Goal: Check status: Check status

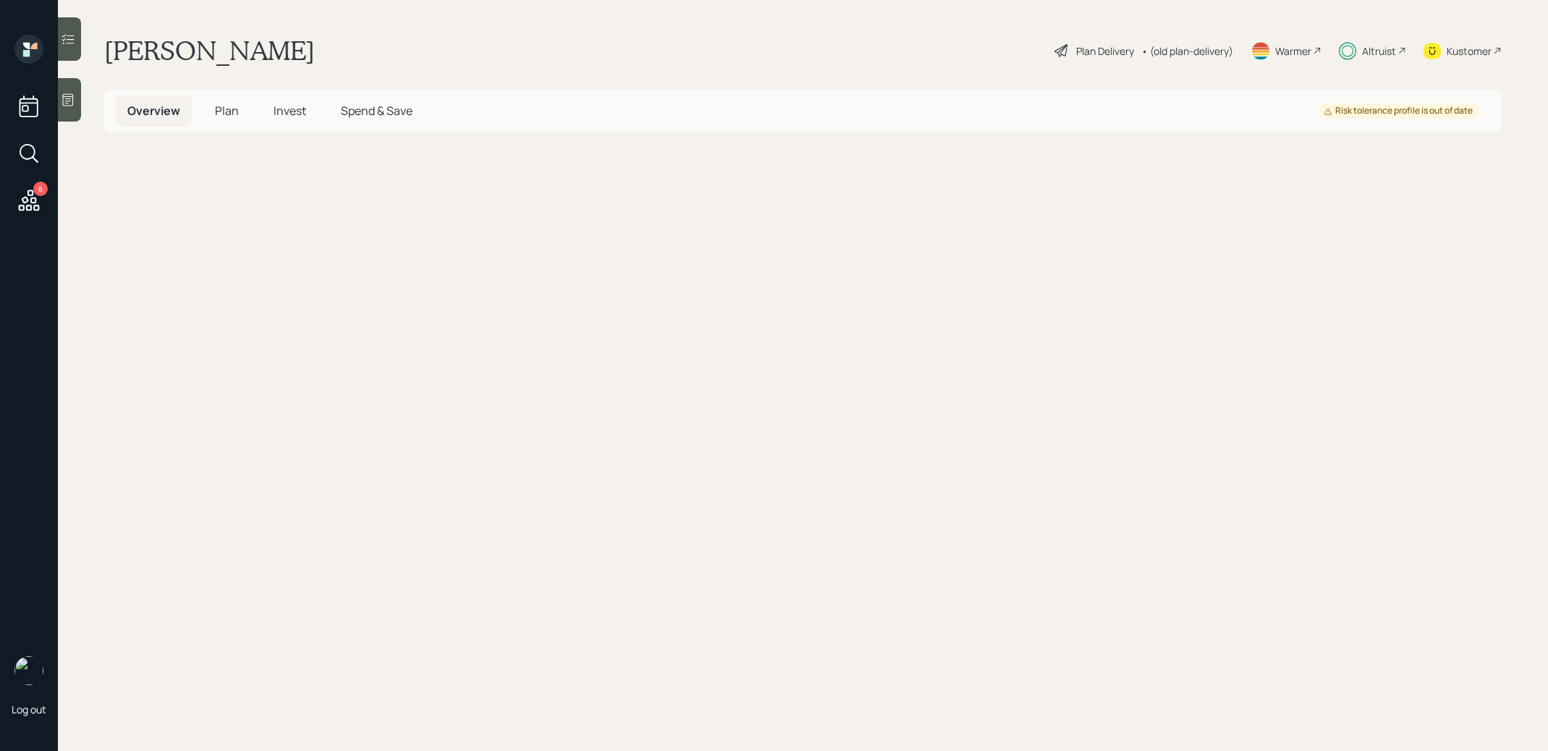
click at [295, 109] on span "Invest" at bounding box center [290, 111] width 33 height 16
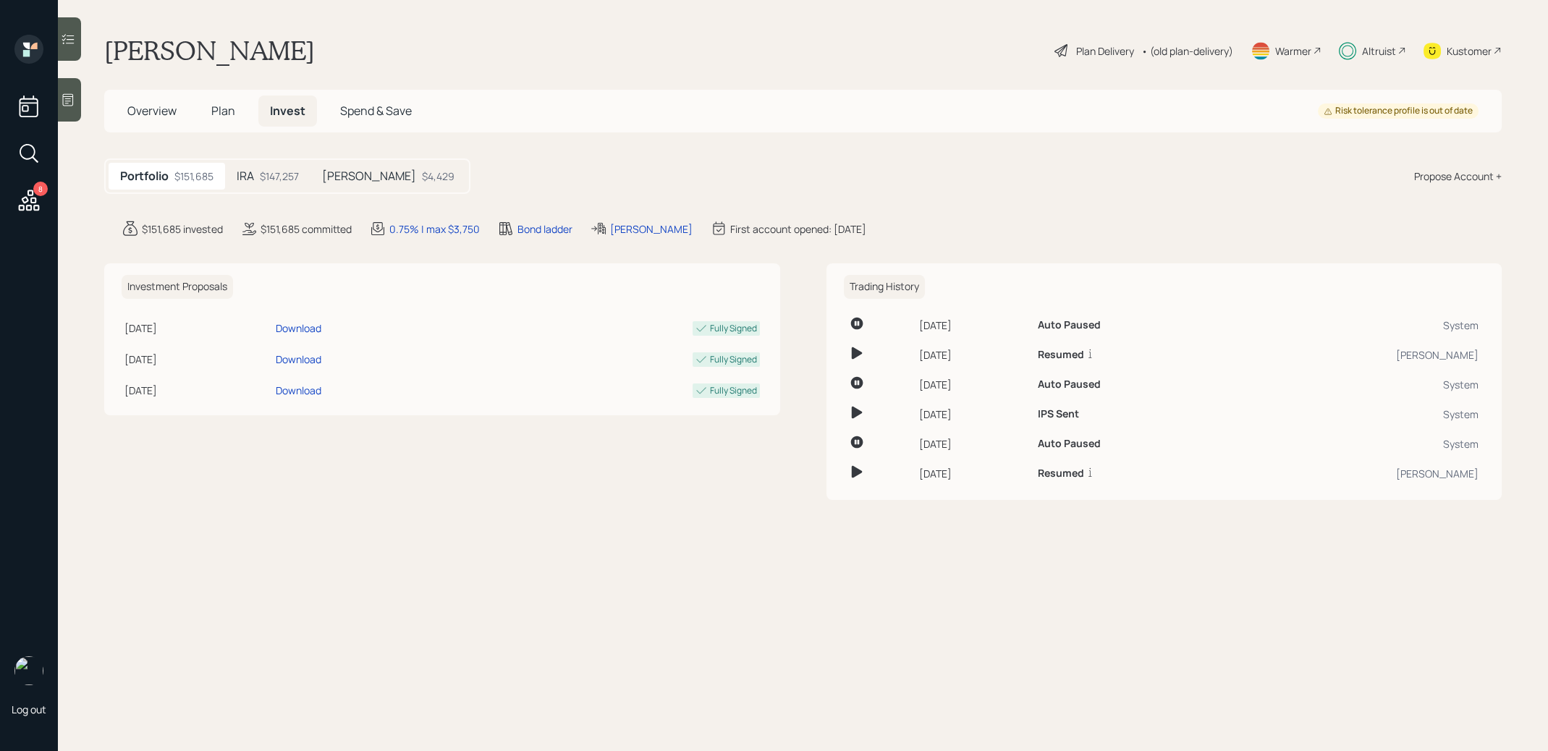
click at [258, 175] on div "IRA $147,257" at bounding box center [267, 176] width 85 height 27
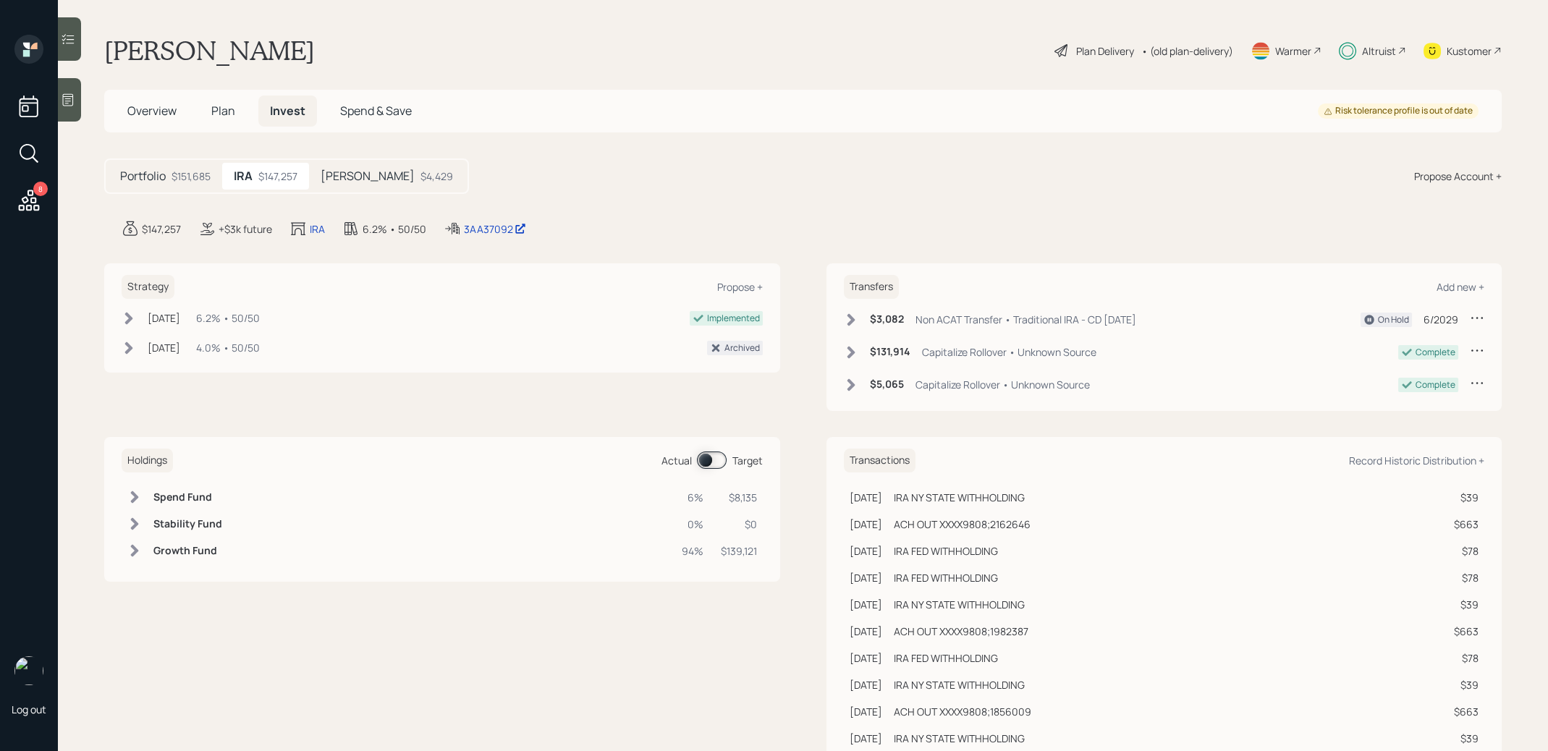
click at [360, 174] on h5 "[PERSON_NAME]" at bounding box center [368, 176] width 94 height 14
